Goal: Task Accomplishment & Management: Manage account settings

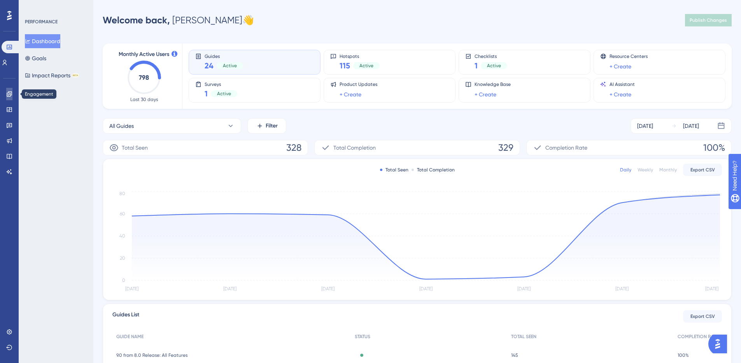
click at [11, 96] on icon at bounding box center [9, 94] width 6 height 6
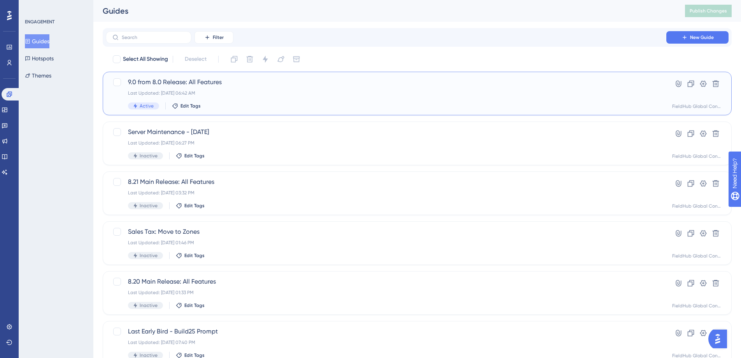
click at [218, 78] on span "9.0 from 8.0 Release: All Features" at bounding box center [386, 81] width 516 height 9
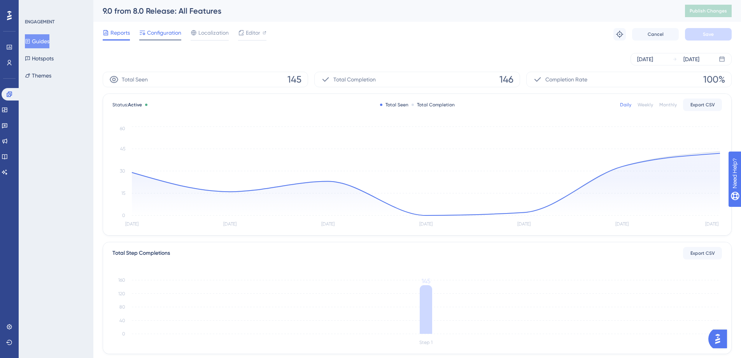
click at [171, 35] on span "Configuration" at bounding box center [164, 32] width 34 height 9
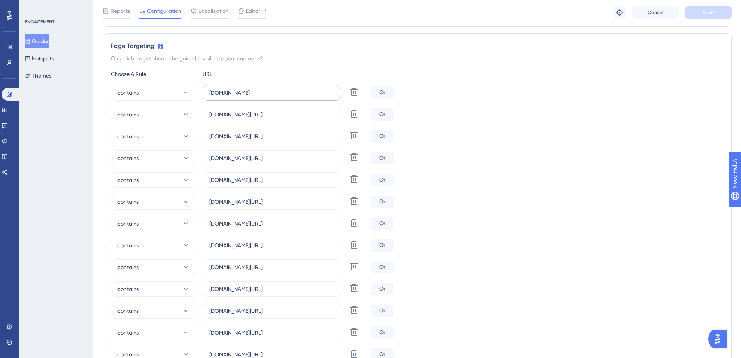
scroll to position [226, 0]
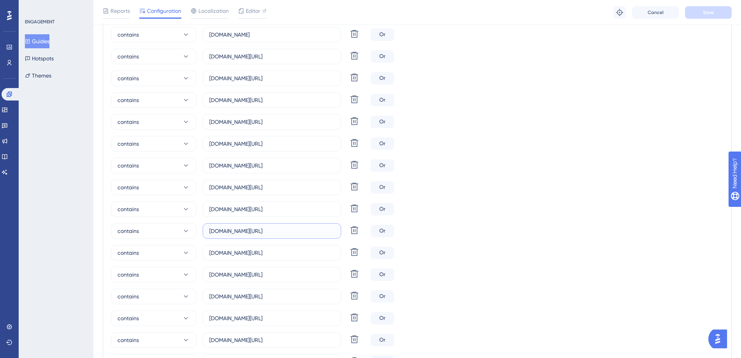
drag, startPoint x: 277, startPoint y: 231, endPoint x: 199, endPoint y: 228, distance: 78.3
click at [199, 228] on div "contains [DOMAIN_NAME][URL] Delete" at bounding box center [239, 231] width 257 height 16
paste input "[URL]"
drag, startPoint x: 230, startPoint y: 230, endPoint x: 195, endPoint y: 230, distance: 35.0
click at [195, 230] on div "contains [URL][DOMAIN_NAME] Delete" at bounding box center [239, 231] width 257 height 16
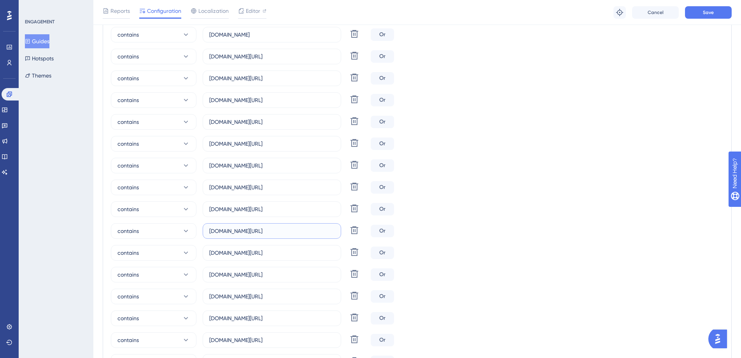
type input "[DOMAIN_NAME][URL]"
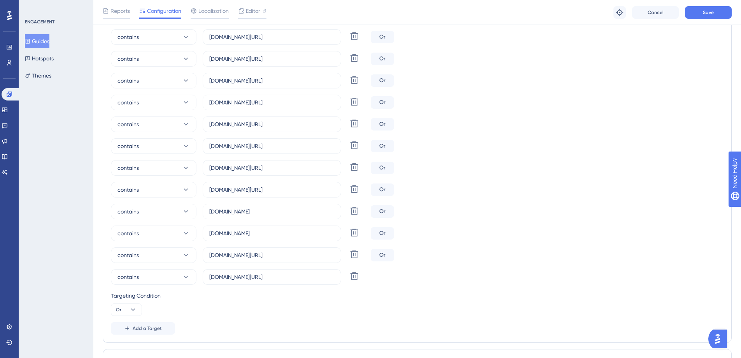
scroll to position [472, 0]
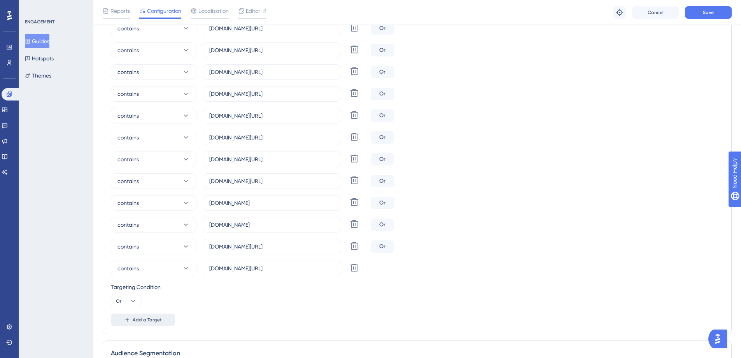
click at [149, 320] on span "Add a Target" at bounding box center [147, 319] width 29 height 6
click at [156, 292] on button "equals" at bounding box center [154, 290] width 86 height 16
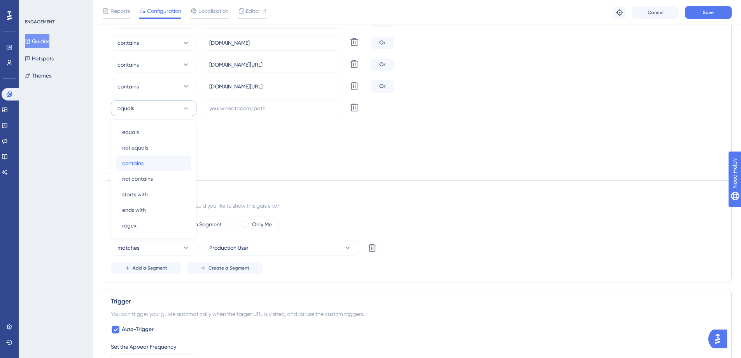
click at [139, 164] on span "contains" at bounding box center [132, 162] width 21 height 9
click at [221, 108] on input "text" at bounding box center [271, 108] width 125 height 9
paste input "[URL][DOMAIN_NAME]"
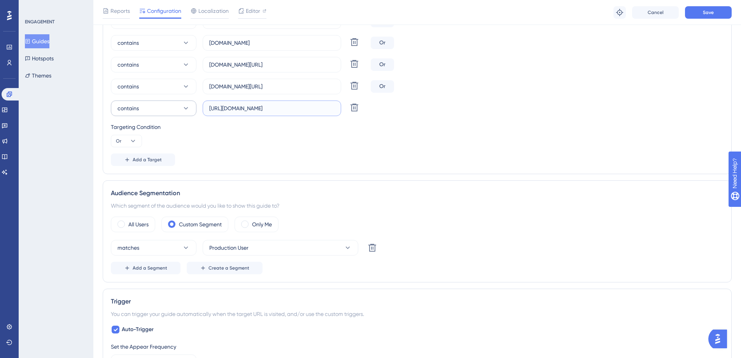
drag, startPoint x: 229, startPoint y: 109, endPoint x: 183, endPoint y: 106, distance: 46.0
click at [183, 106] on div "contains [URL][DOMAIN_NAME] Delete" at bounding box center [239, 108] width 257 height 16
type input "[DOMAIN_NAME][URL]"
click at [701, 16] on button "Save" at bounding box center [708, 12] width 47 height 12
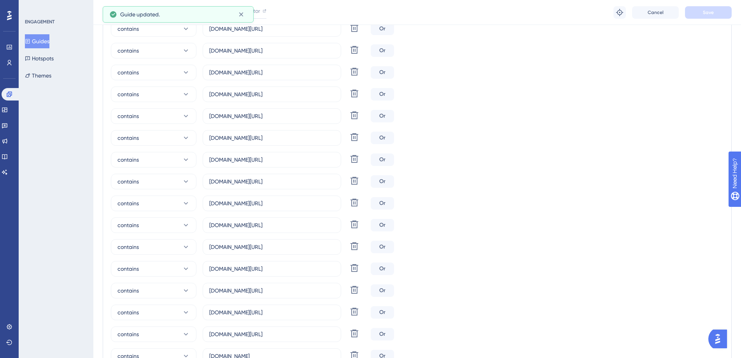
scroll to position [311, 0]
